Goal: Task Accomplishment & Management: Manage account settings

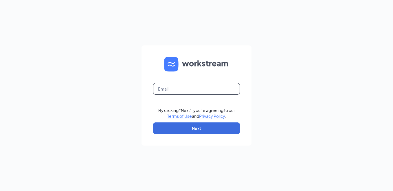
click at [202, 93] on input "text" at bounding box center [196, 89] width 87 height 12
type input "K055006@KFC.COM"
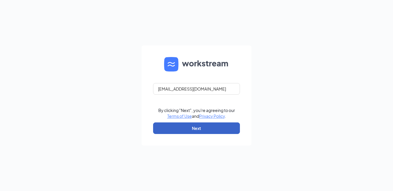
click at [205, 126] on button "Next" at bounding box center [196, 128] width 87 height 12
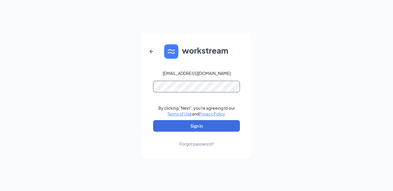
click at [153, 120] on button "Sign In" at bounding box center [196, 126] width 87 height 12
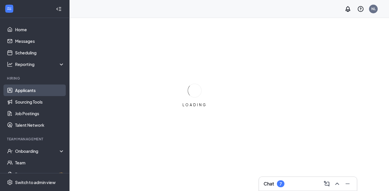
click at [26, 89] on link "Applicants" at bounding box center [40, 91] width 50 height 12
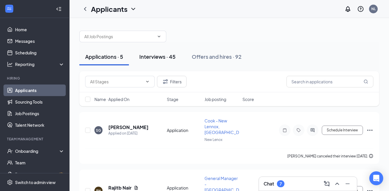
click at [175, 59] on div "Interviews · 45" at bounding box center [157, 56] width 36 height 7
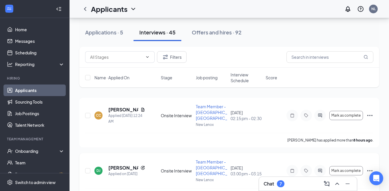
scroll to position [58, 0]
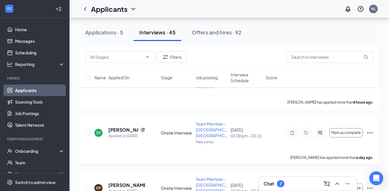
click at [370, 129] on icon "Ellipses" at bounding box center [369, 132] width 7 height 7
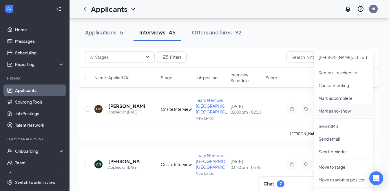
scroll to position [174, 0]
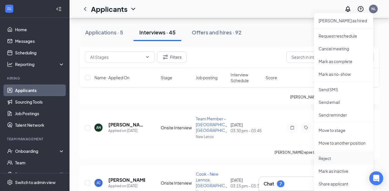
click at [334, 156] on p "Reject" at bounding box center [344, 159] width 50 height 6
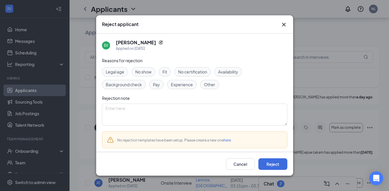
click at [208, 84] on span "Other" at bounding box center [209, 84] width 11 height 6
click at [238, 74] on span "Availability" at bounding box center [228, 72] width 20 height 6
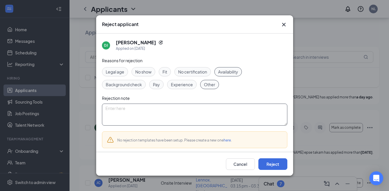
click at [202, 107] on textarea at bounding box center [194, 115] width 185 height 22
click at [114, 108] on textarea "keep applying when we told her we are not hiring" at bounding box center [194, 115] width 185 height 22
click at [215, 108] on textarea "keeps applying when we told her we are not hiring" at bounding box center [194, 115] width 185 height 22
type textarea "keeps applying when we told her we are not hiring"
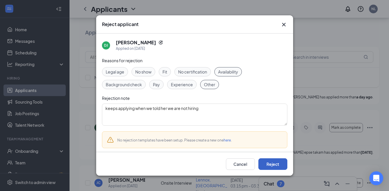
click at [272, 163] on button "Reject" at bounding box center [272, 164] width 29 height 12
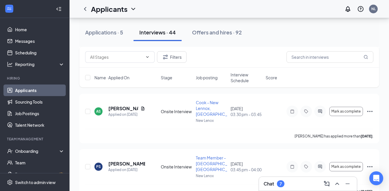
scroll to position [347, 0]
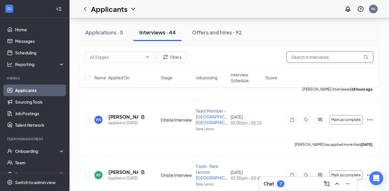
click at [336, 59] on input "text" at bounding box center [329, 57] width 87 height 12
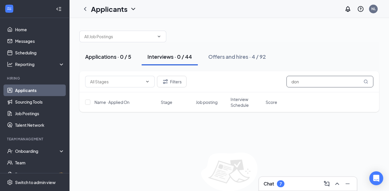
type input "don"
click at [116, 61] on button "Applications · 0 / 5" at bounding box center [108, 56] width 58 height 17
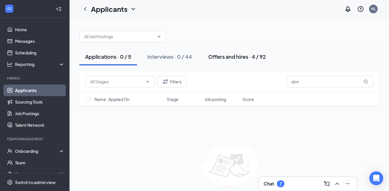
click at [231, 59] on div "Offers and hires · 4 / 92" at bounding box center [237, 56] width 58 height 7
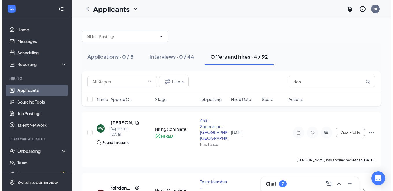
scroll to position [29, 0]
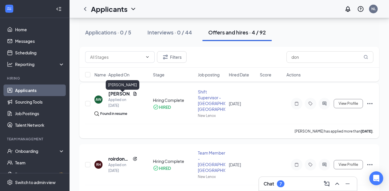
click at [118, 97] on h5 "[PERSON_NAME]" at bounding box center [119, 94] width 22 height 6
